Goal: Navigation & Orientation: Find specific page/section

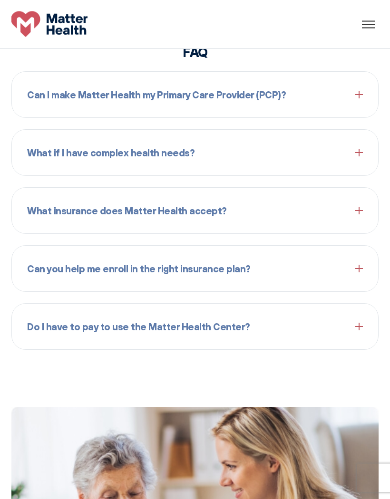
scroll to position [1296, 0]
click at [372, 22] on div at bounding box center [368, 24] width 19 height 14
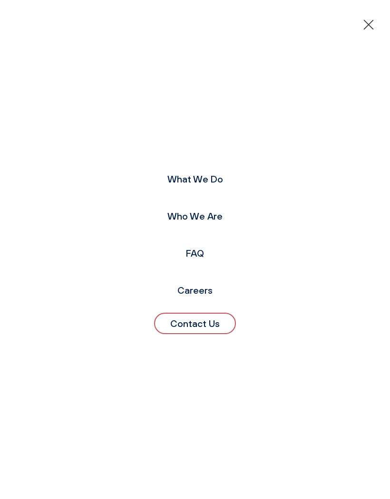
click at [202, 185] on link "What We Do" at bounding box center [195, 179] width 56 height 12
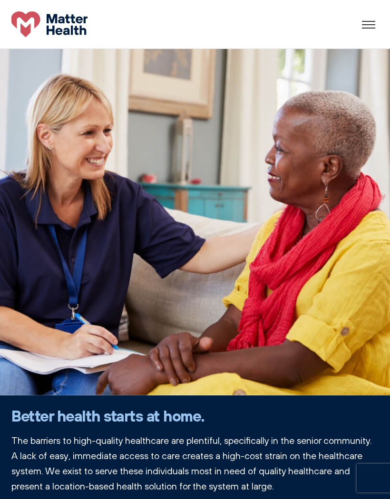
click at [373, 28] on div at bounding box center [382, 28] width 40 height 1
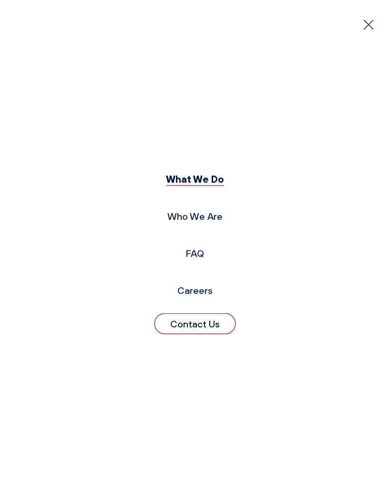
click at [220, 222] on link "Who We Are" at bounding box center [194, 217] width 55 height 12
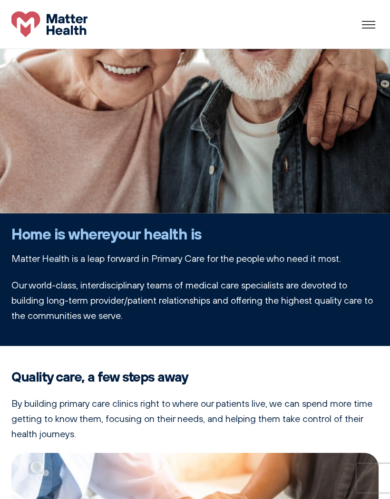
scroll to position [159, 0]
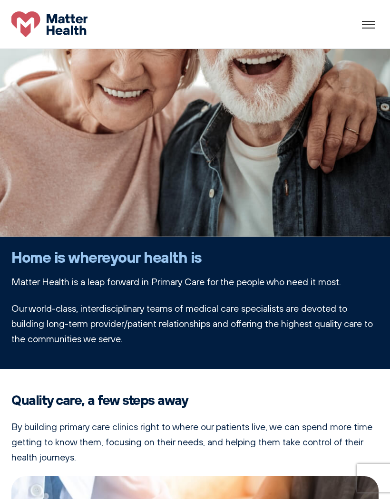
click at [372, 23] on div at bounding box center [368, 24] width 19 height 14
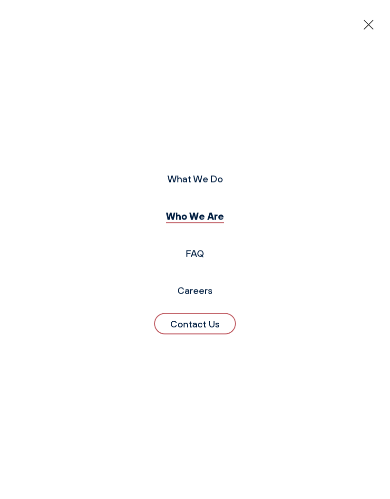
click at [199, 297] on link "Careers" at bounding box center [194, 291] width 35 height 12
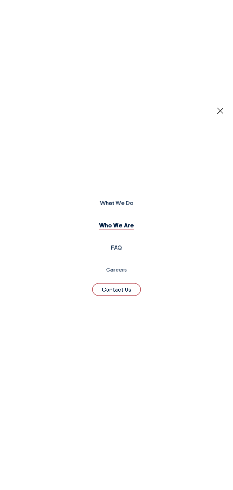
scroll to position [0, 0]
